Goal: Use online tool/utility: Utilize a website feature to perform a specific function

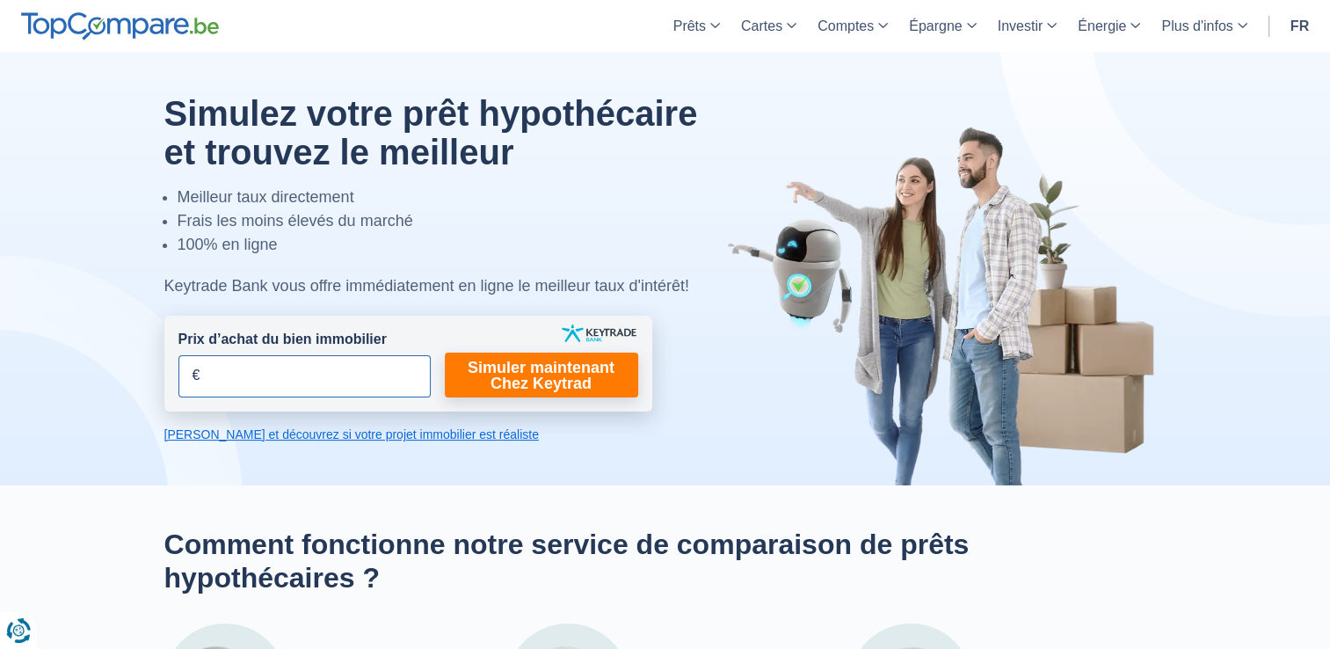
click at [255, 377] on input "Prix d’achat du bien immobilier" at bounding box center [304, 376] width 252 height 42
type input "300.000"
click at [440, 368] on form "Prix d’achat du bien immobilier 300.000 € Champs requis Vous devez fournir une …" at bounding box center [408, 364] width 488 height 96
click at [496, 377] on link "Simuler maintenant Chez Keytrad" at bounding box center [541, 375] width 193 height 45
click at [539, 364] on link "Simuler maintenant Chez Keytrad" at bounding box center [541, 375] width 193 height 45
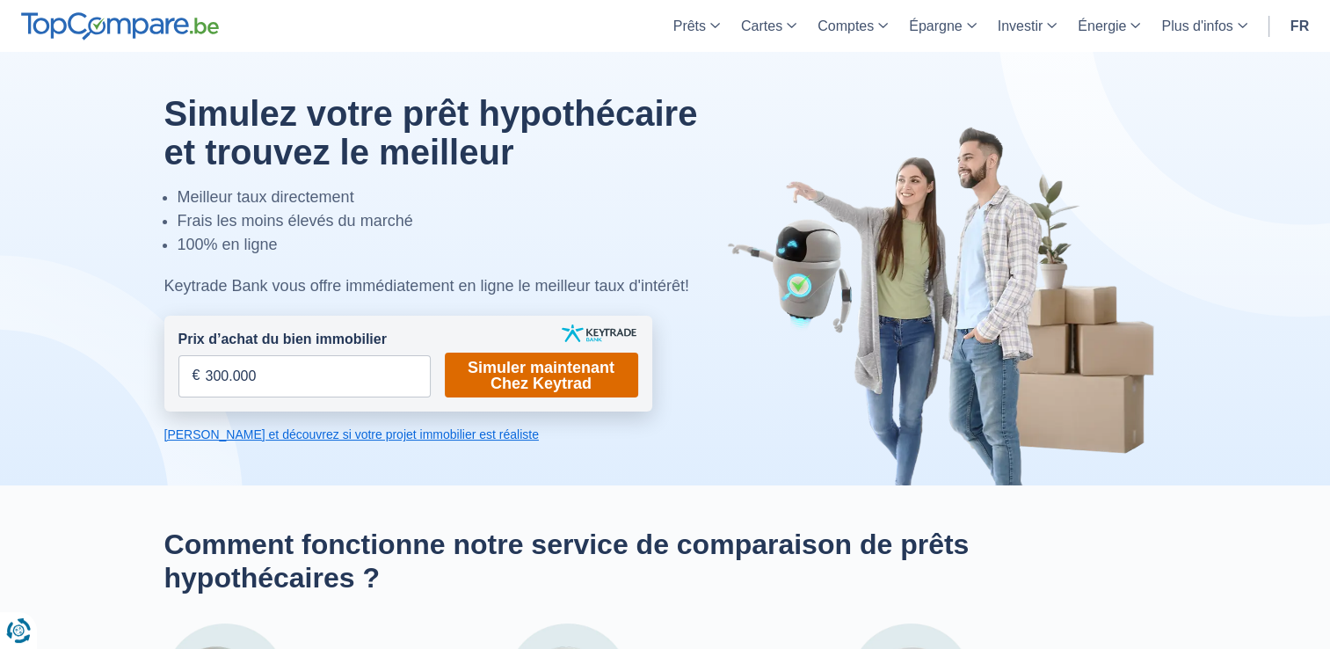
click at [536, 395] on link "Simuler maintenant Chez Keytrad" at bounding box center [541, 375] width 193 height 45
click at [536, 394] on link "Simuler maintenant Chez Keytrad" at bounding box center [541, 375] width 193 height 45
